Goal: Task Accomplishment & Management: Manage account settings

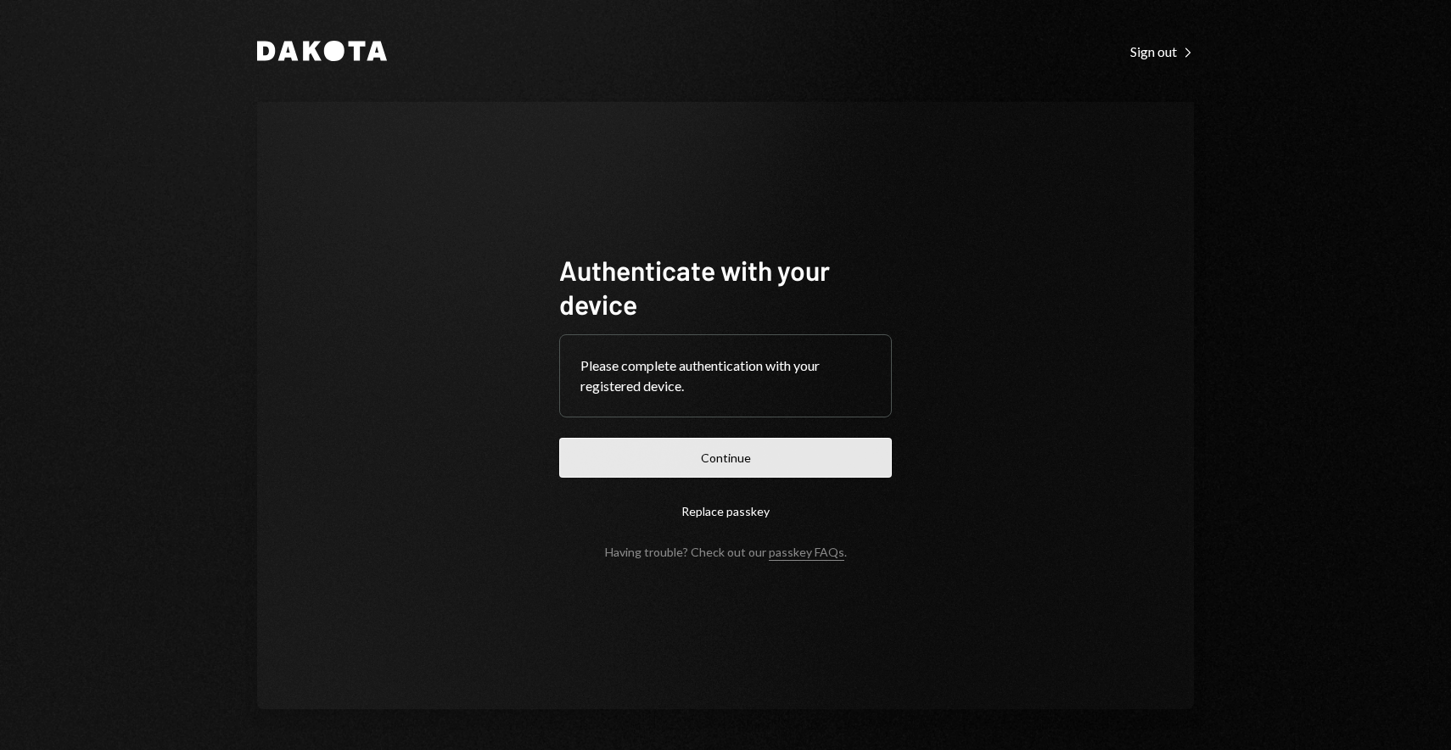
click at [714, 457] on button "Continue" at bounding box center [725, 458] width 333 height 40
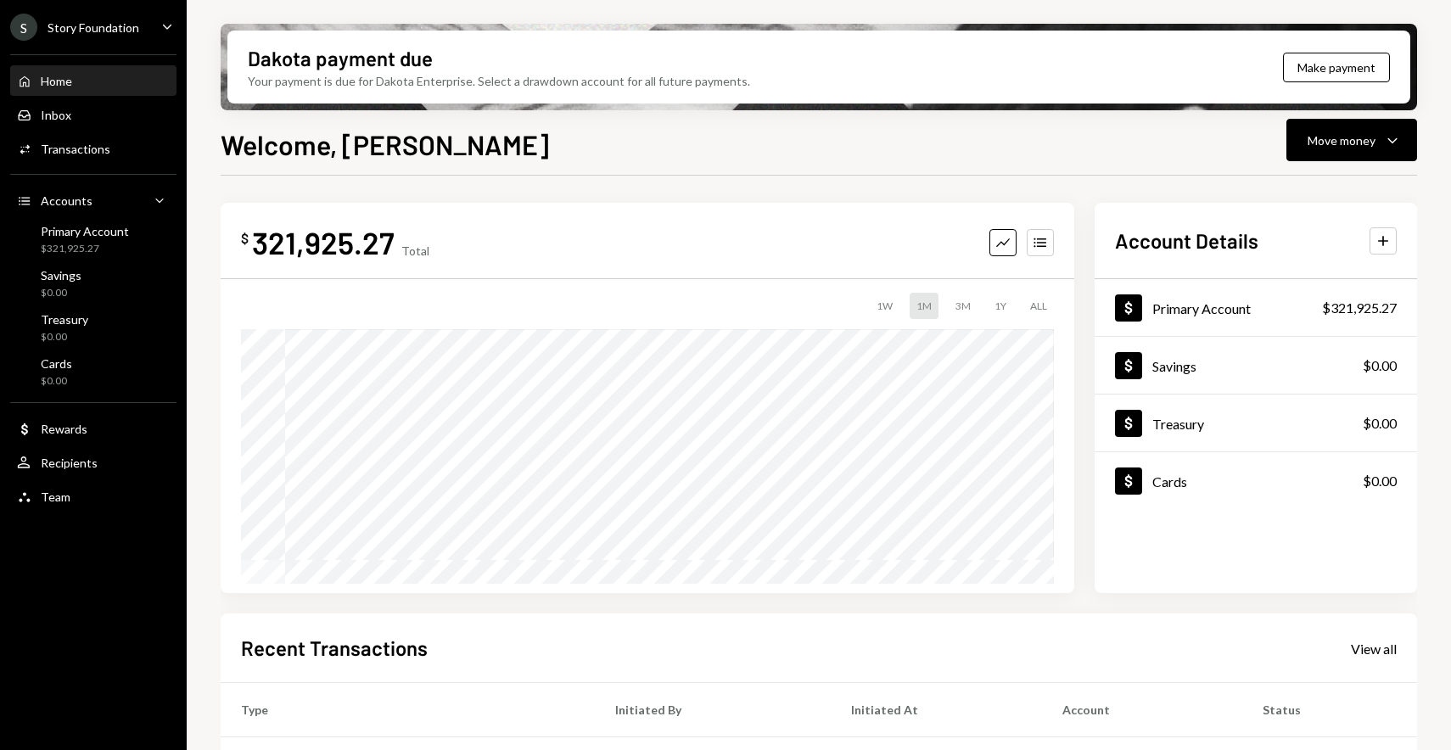
click at [141, 27] on div "S Story Foundation Caret Down" at bounding box center [93, 27] width 187 height 27
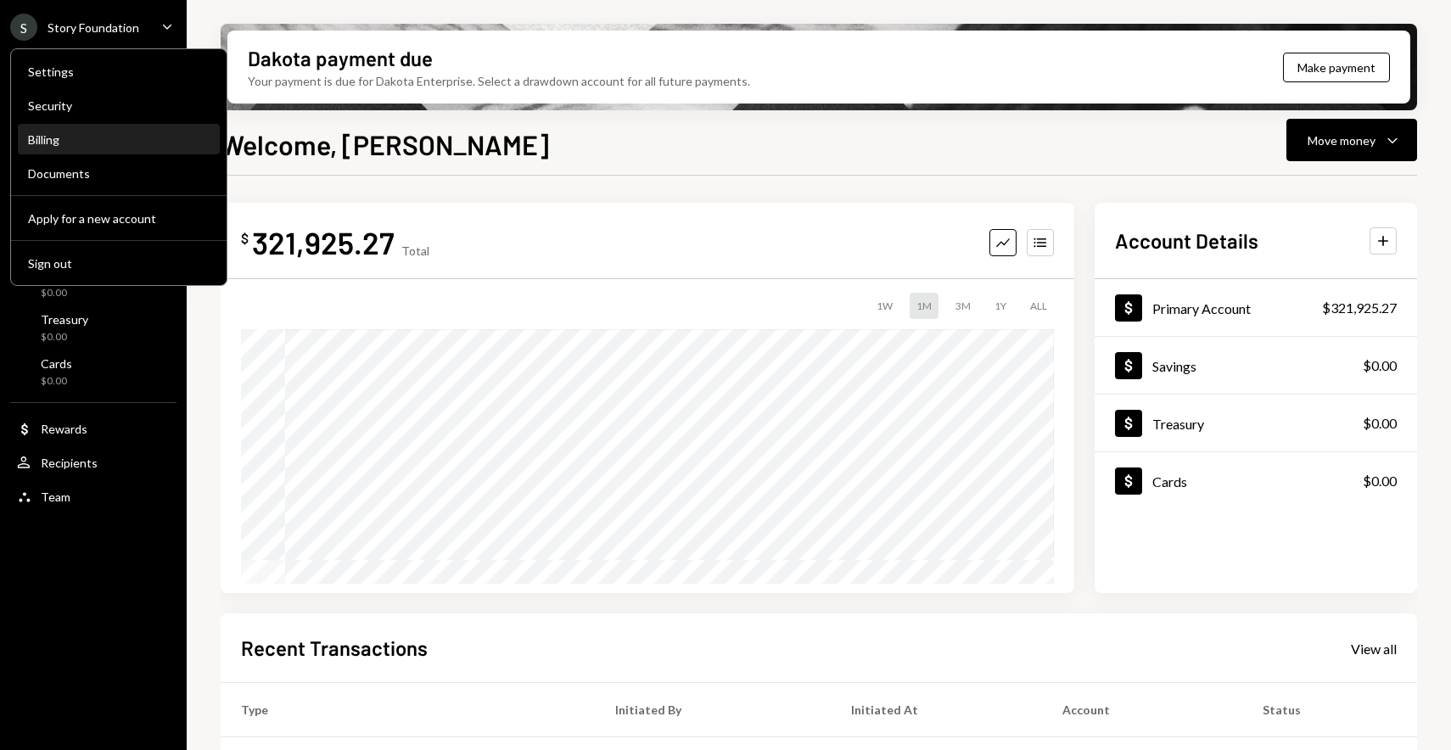
click at [76, 137] on div "Billing" at bounding box center [119, 139] width 182 height 14
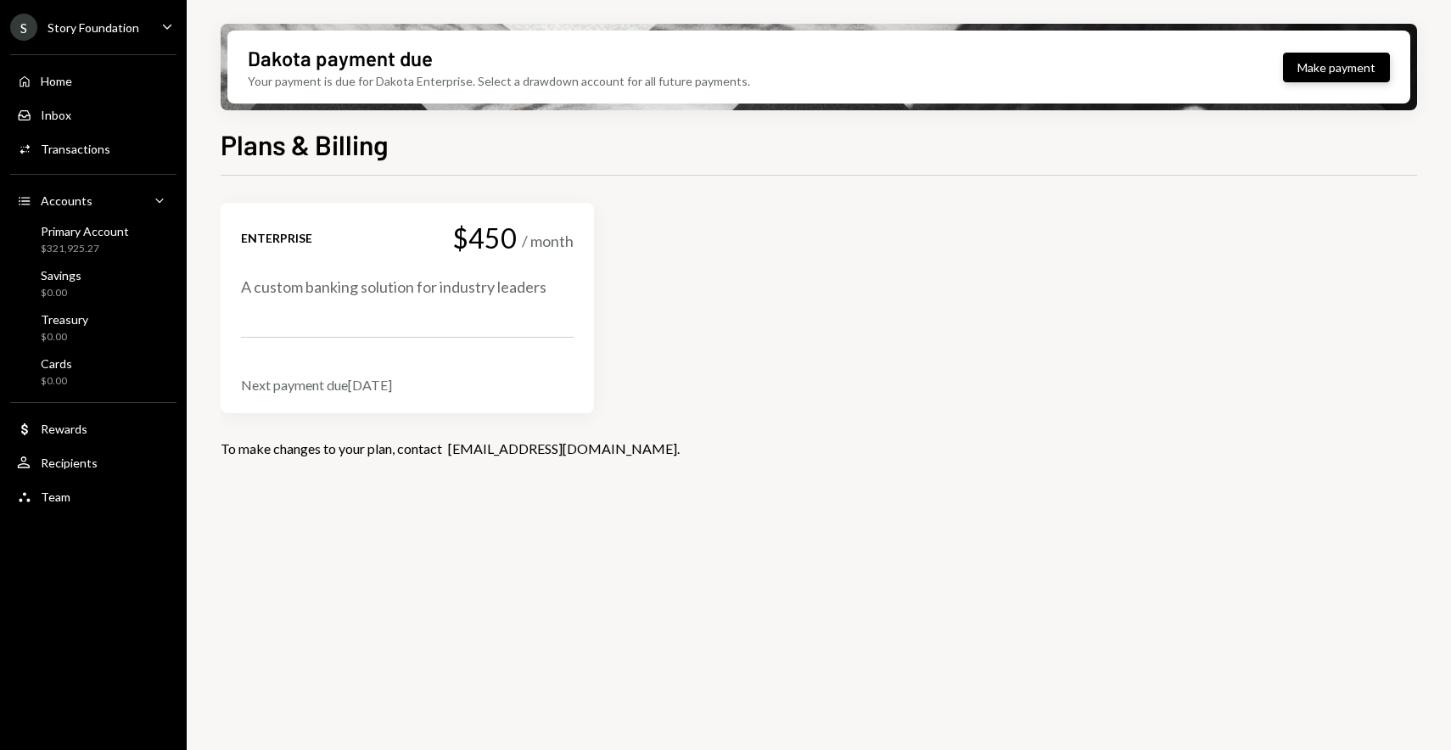
click at [1335, 57] on button "Make payment" at bounding box center [1336, 68] width 107 height 30
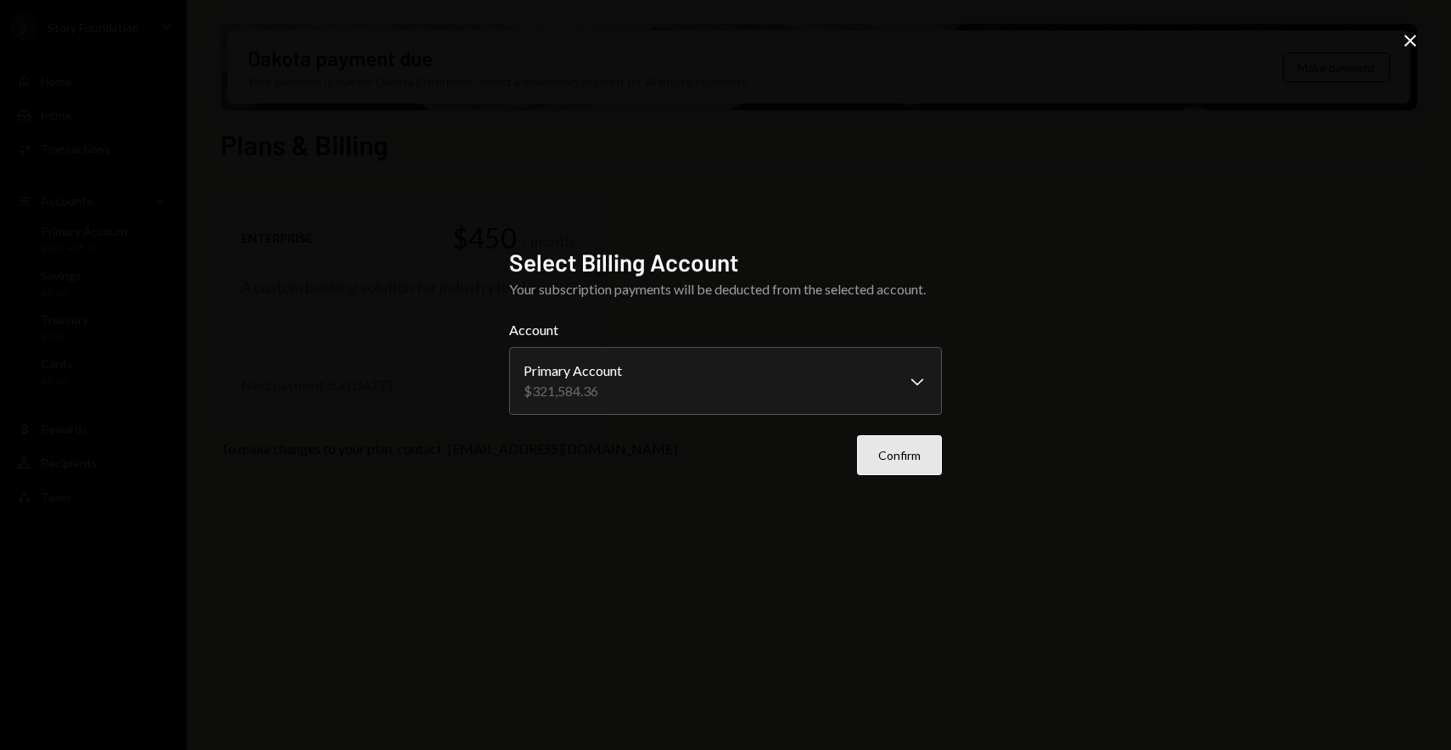
click at [910, 458] on button "Confirm" at bounding box center [899, 455] width 85 height 40
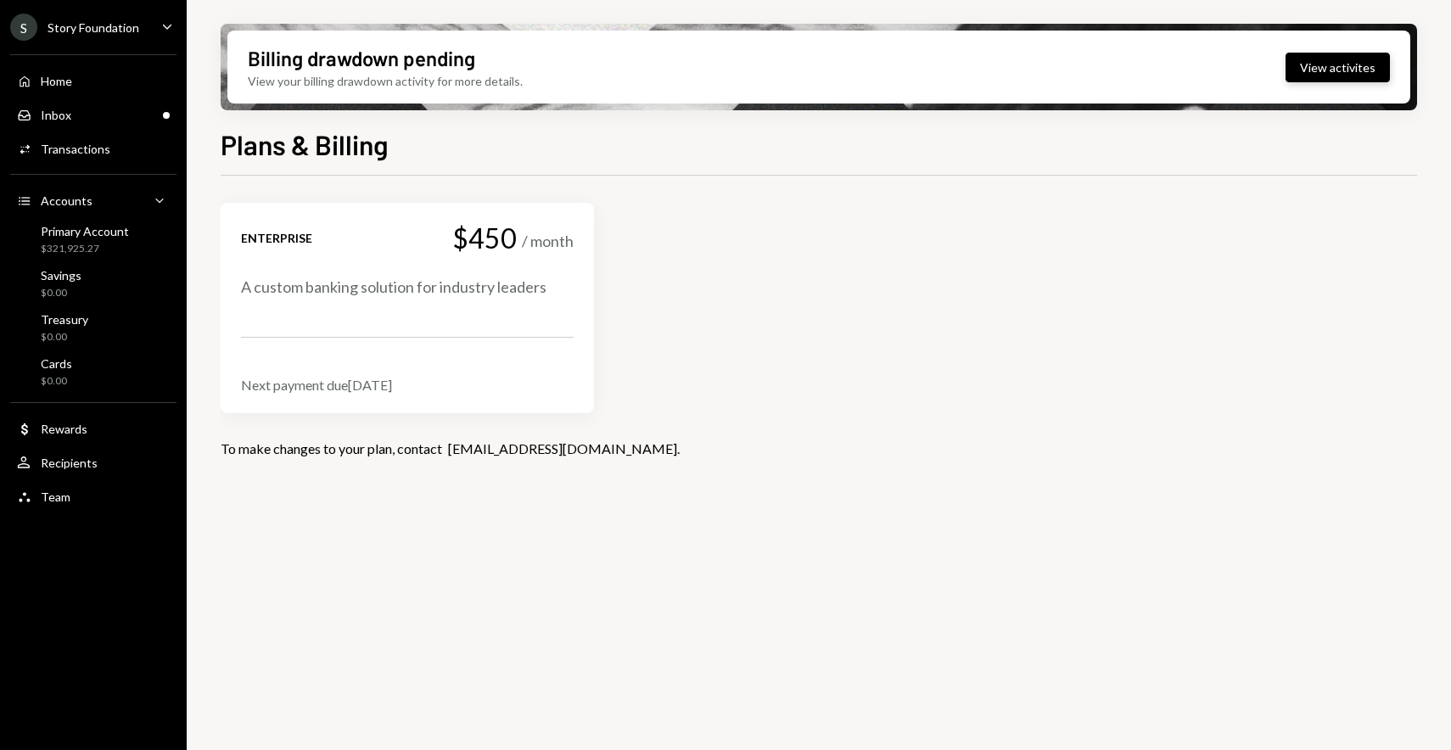
click at [1334, 60] on button "View activites" at bounding box center [1337, 68] width 104 height 30
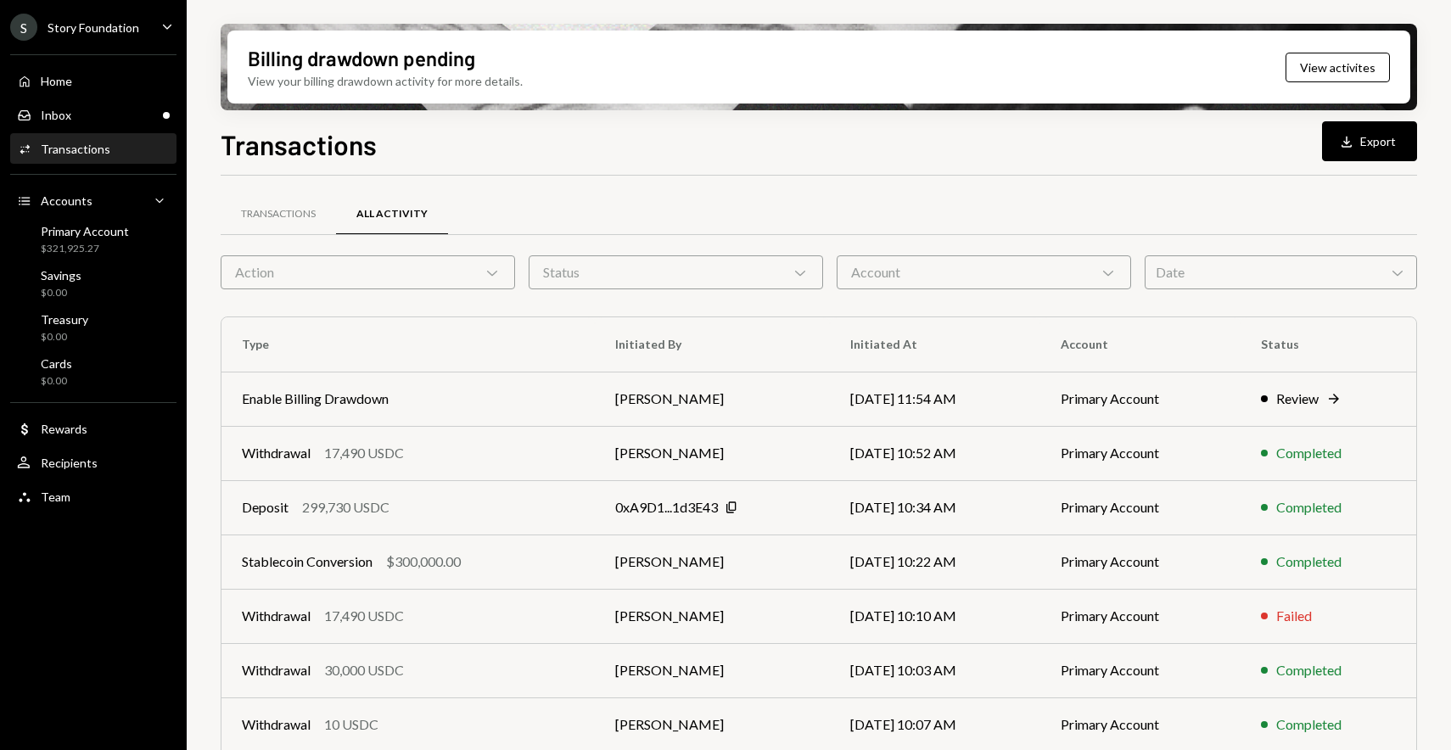
click at [138, 39] on div "S Story Foundation Caret Down" at bounding box center [93, 27] width 187 height 27
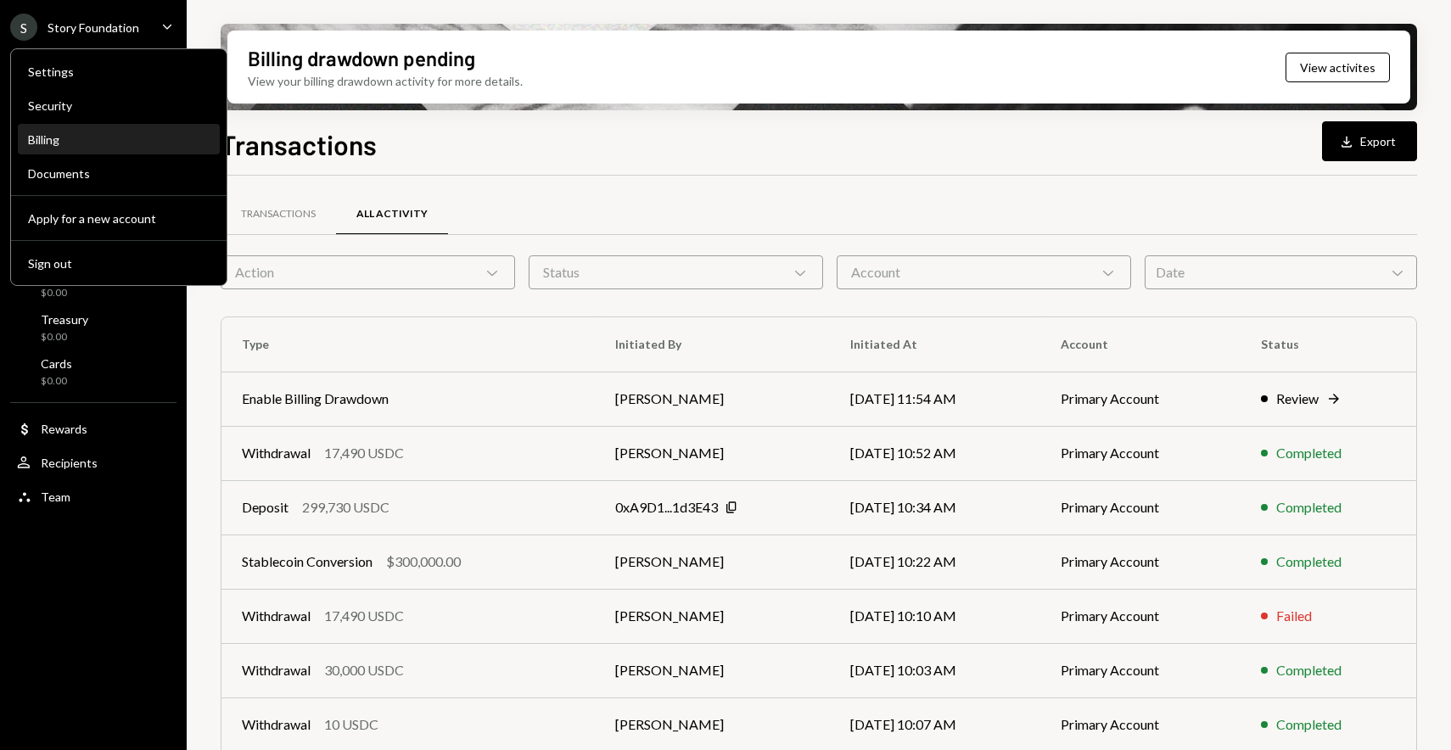
click at [78, 134] on div "Billing" at bounding box center [119, 139] width 182 height 14
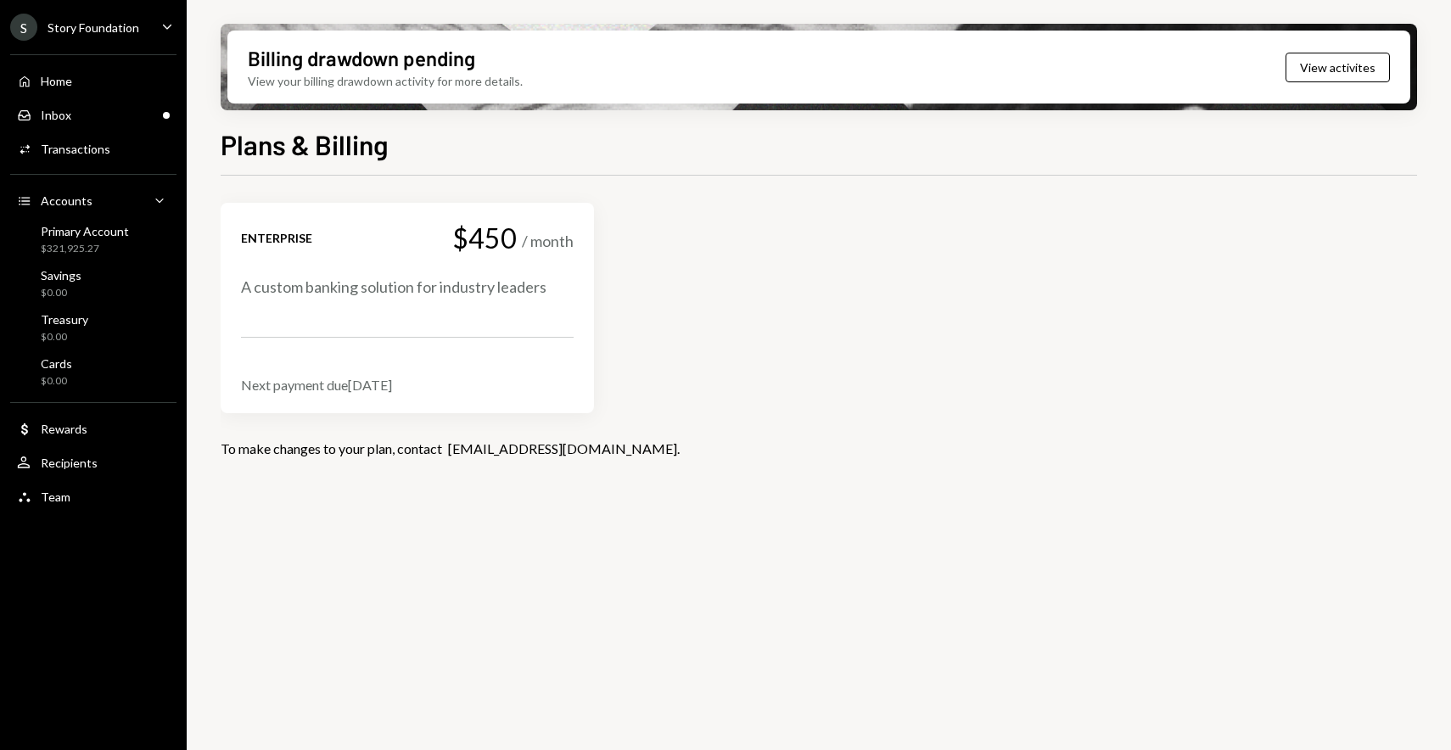
click at [691, 258] on div "Enterprise $450 / month A custom banking solution for industry leaders Next pay…" at bounding box center [819, 308] width 1196 height 210
click at [428, 350] on div "Enterprise $450 / month A custom banking solution for industry leaders Next pay…" at bounding box center [407, 308] width 333 height 170
click at [1340, 80] on button "View activites" at bounding box center [1337, 68] width 104 height 30
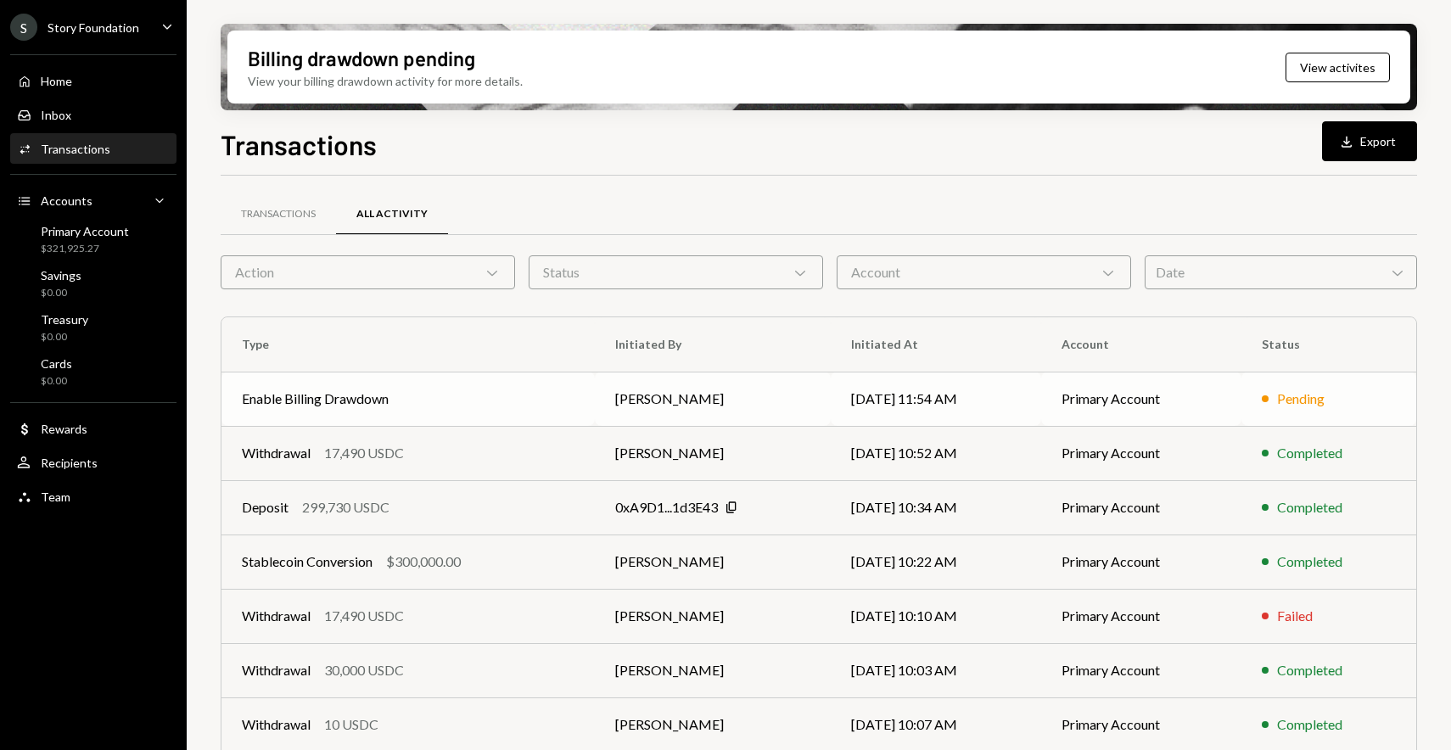
click at [502, 398] on td "Enable Billing Drawdown" at bounding box center [407, 399] width 373 height 54
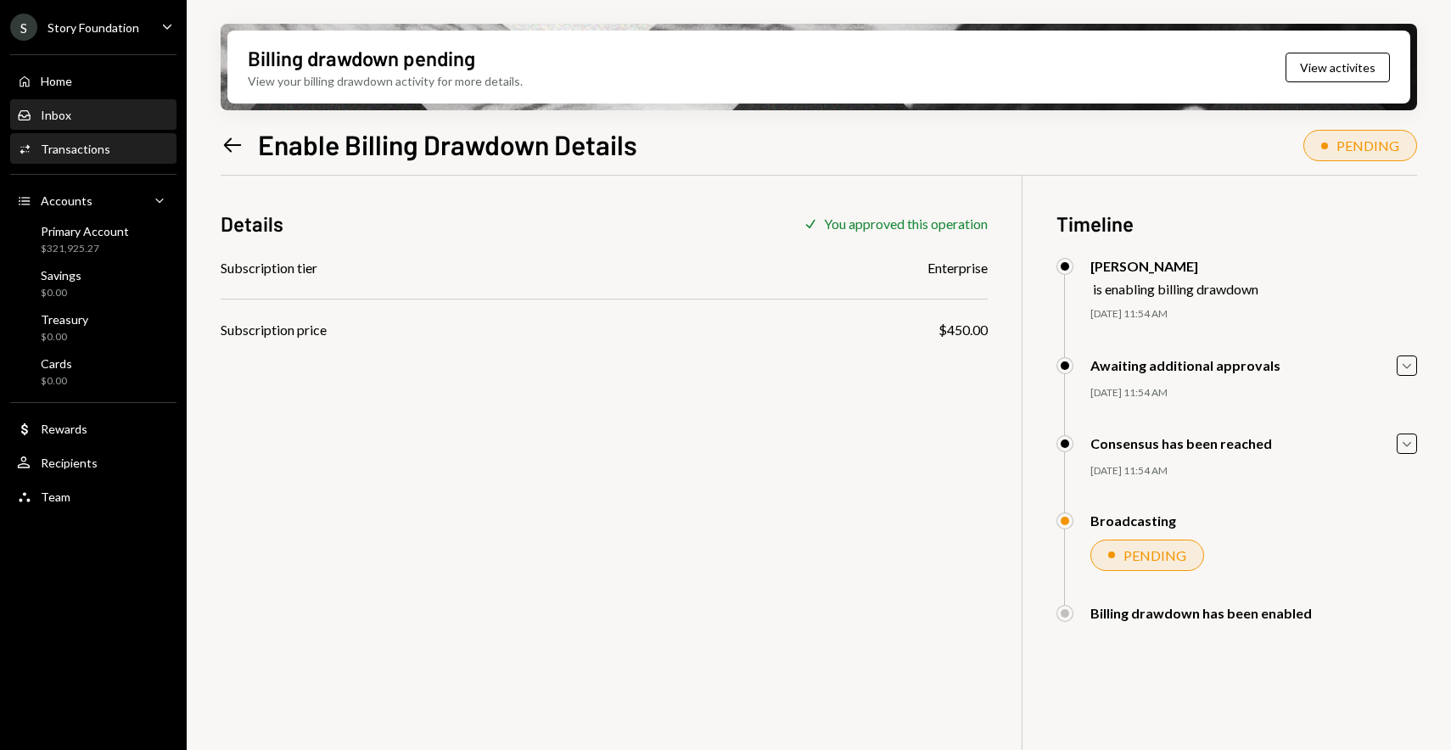
click at [103, 119] on div "Inbox Inbox" at bounding box center [93, 115] width 153 height 15
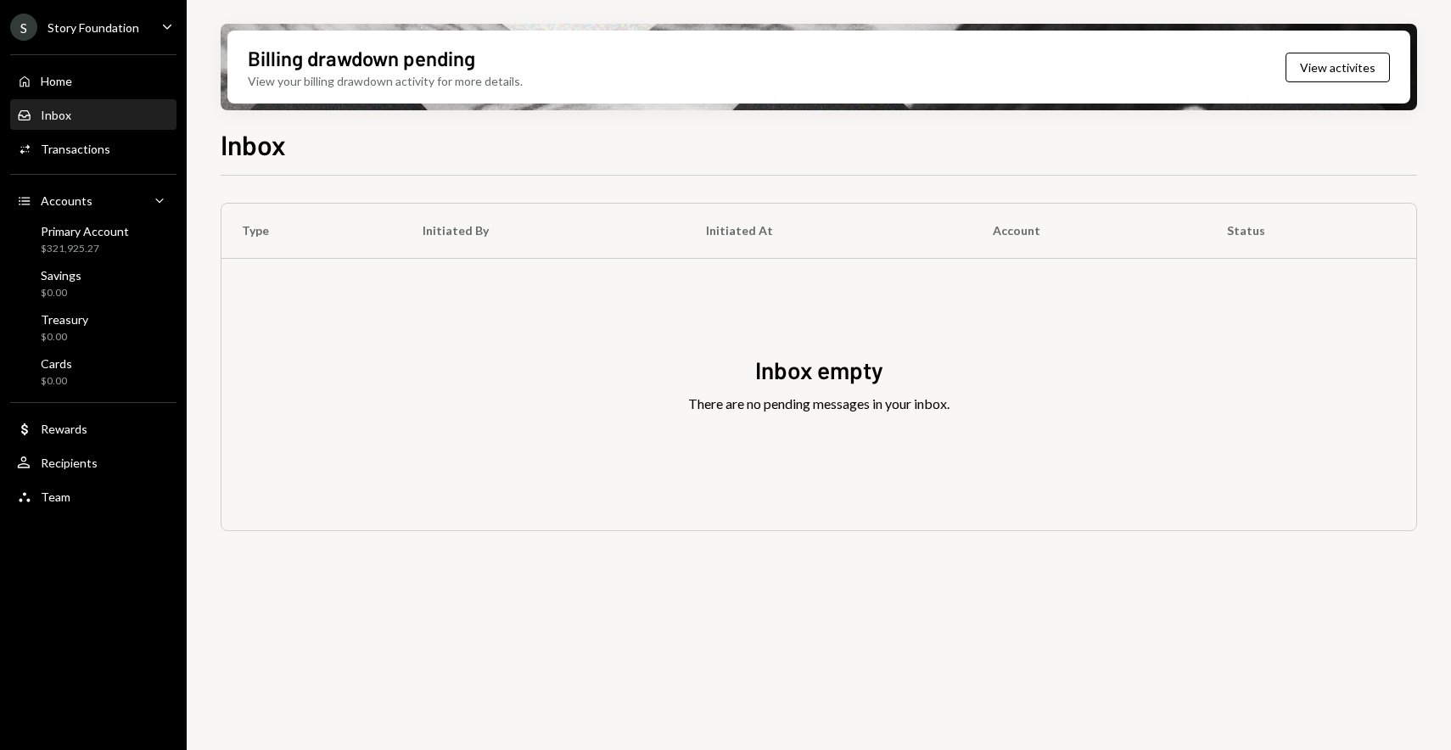
click at [52, 35] on div "S Story Foundation" at bounding box center [74, 27] width 129 height 27
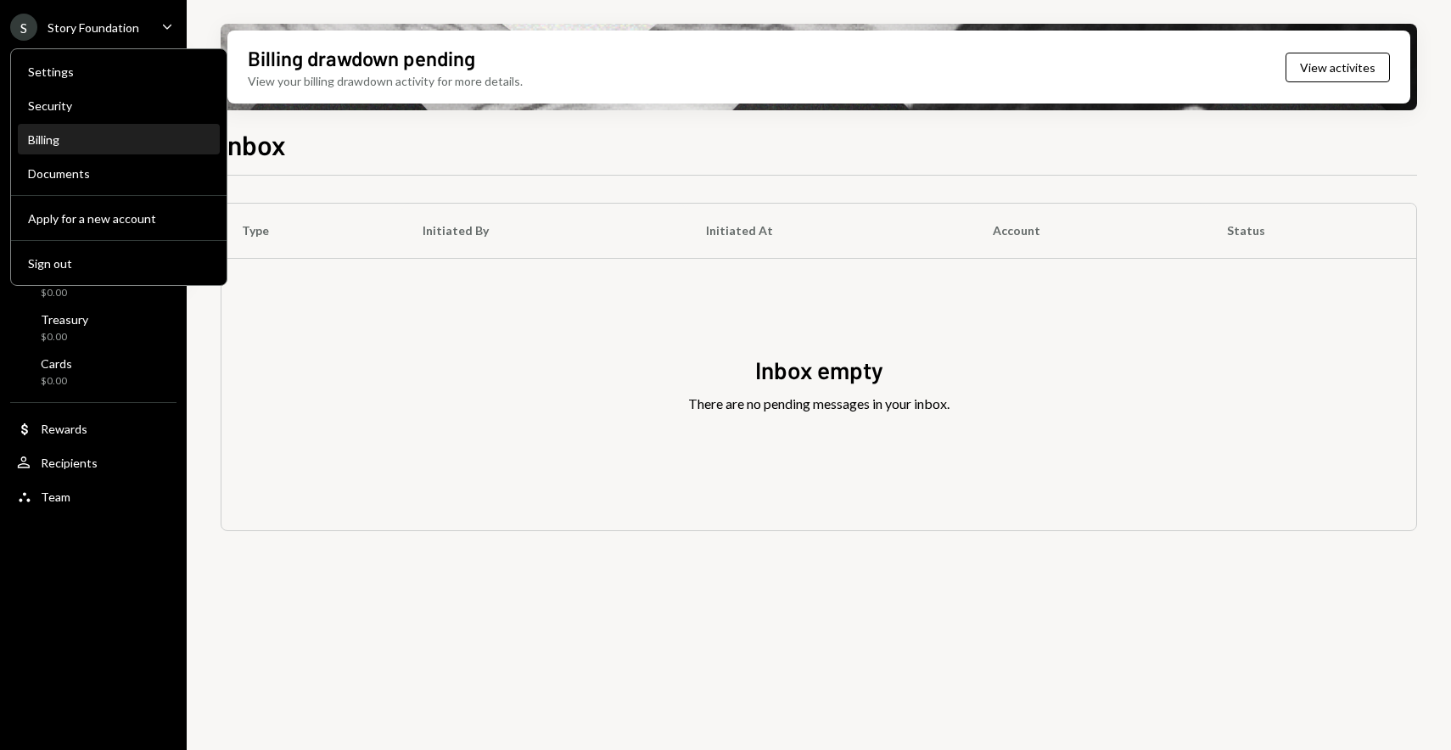
click at [76, 134] on div "Billing" at bounding box center [119, 139] width 182 height 14
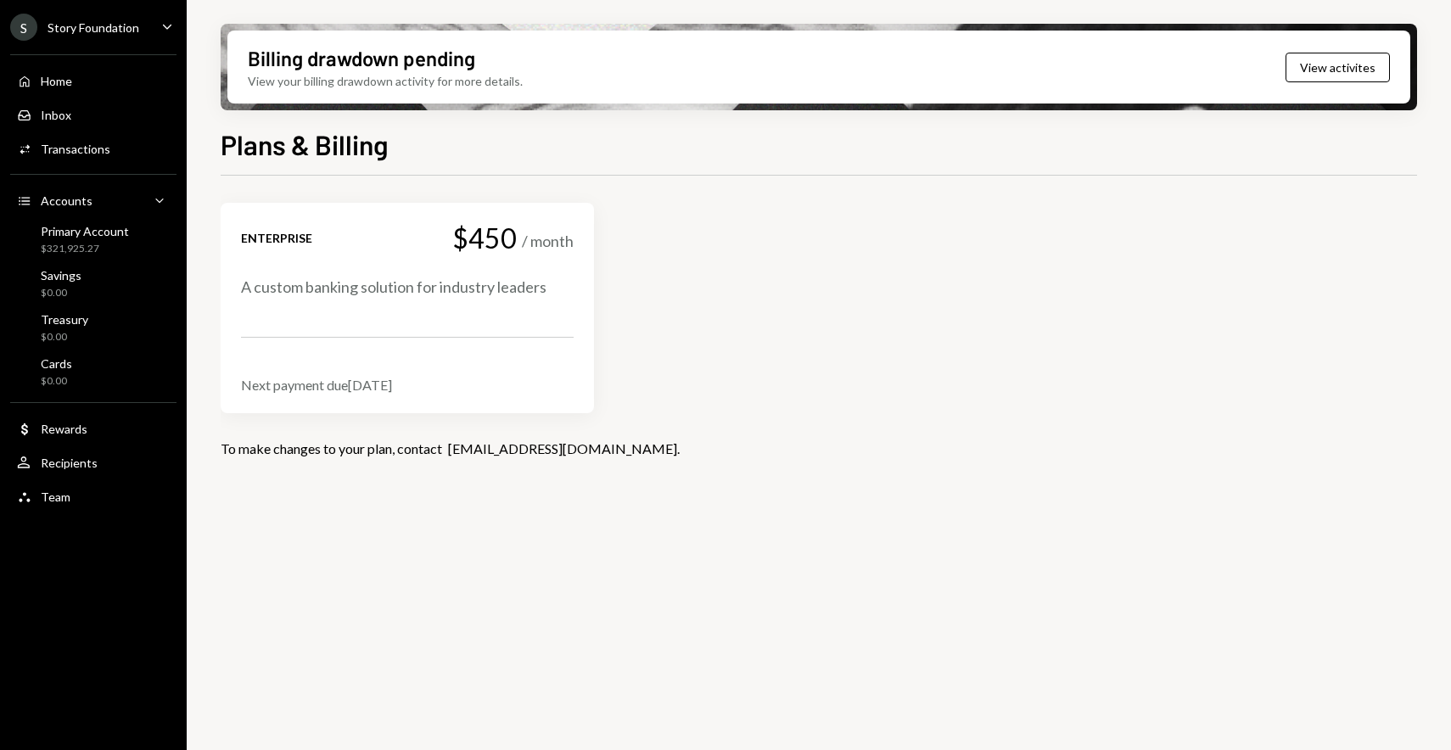
click at [116, 59] on div "Home Home Inbox Inbox Activities Transactions Accounts Accounts Caret Down Prim…" at bounding box center [93, 279] width 187 height 471
click at [109, 76] on div "Home Home" at bounding box center [93, 81] width 153 height 15
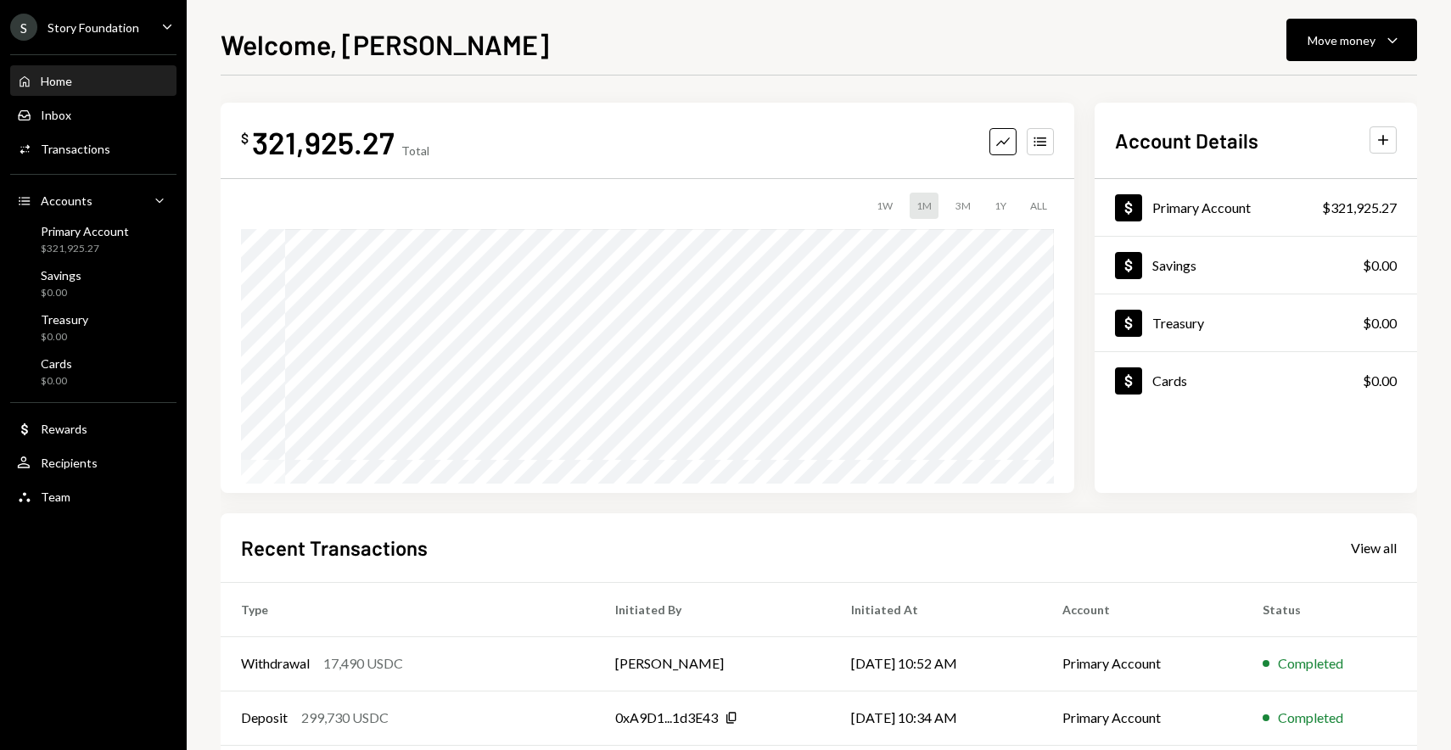
click at [45, 81] on div "Home" at bounding box center [56, 81] width 31 height 14
